Goal: Transaction & Acquisition: Purchase product/service

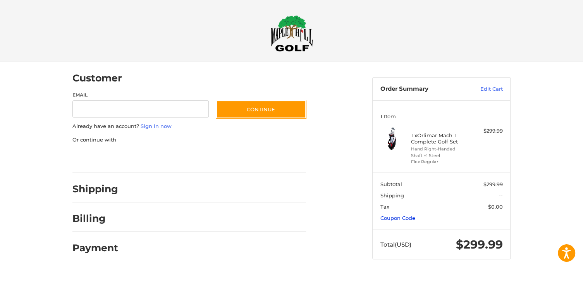
click at [405, 219] on link "Coupon Code" at bounding box center [397, 218] width 35 height 6
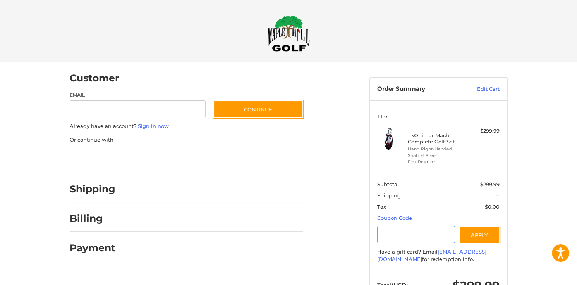
click at [403, 232] on input "Gift Certificate or Coupon Code" at bounding box center [416, 234] width 78 height 17
type input "********"
click at [479, 231] on button "Apply" at bounding box center [479, 234] width 41 height 17
